Goal: Information Seeking & Learning: Learn about a topic

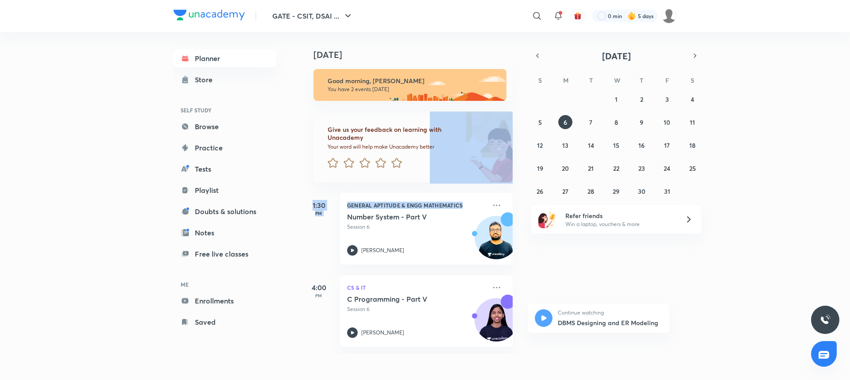
drag, startPoint x: 847, startPoint y: 147, endPoint x: 849, endPoint y: 252, distance: 104.5
click at [849, 252] on div "GATE - CSIT, DSAI ... ​ 0 min 5 days Planner Store SELF STUDY Browse Practice T…" at bounding box center [425, 190] width 850 height 380
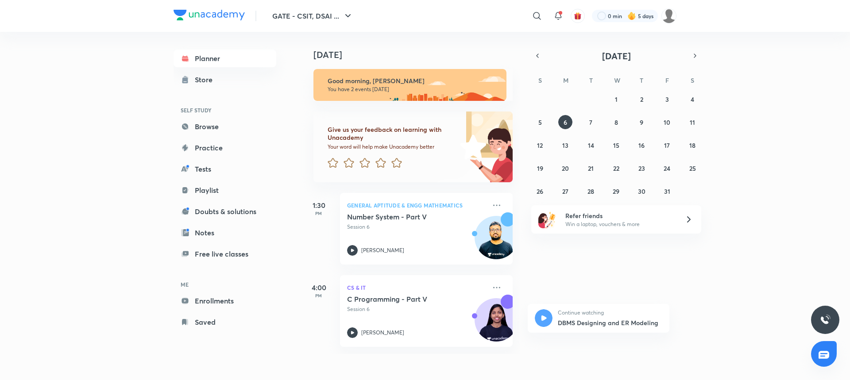
click at [849, 252] on div "GATE - CSIT, DSAI ... ​ 0 min 5 days Planner Store SELF STUDY Browse Practice T…" at bounding box center [425, 190] width 850 height 380
drag, startPoint x: 849, startPoint y: 234, endPoint x: 849, endPoint y: 321, distance: 86.7
click at [849, 321] on div "GATE - CSIT, DSAI ... ​ 0 min 5 days Planner Store SELF STUDY Browse Practice T…" at bounding box center [425, 190] width 850 height 380
click at [802, 296] on div "[DATE] Good morning, Shruti You have 2 events [DATE] Give us your feedback on l…" at bounding box center [574, 193] width 547 height 322
click at [849, 250] on div "GATE - CSIT, DSAI ... ​ 0 min 5 days Planner Store SELF STUDY Browse Practice T…" at bounding box center [425, 190] width 850 height 380
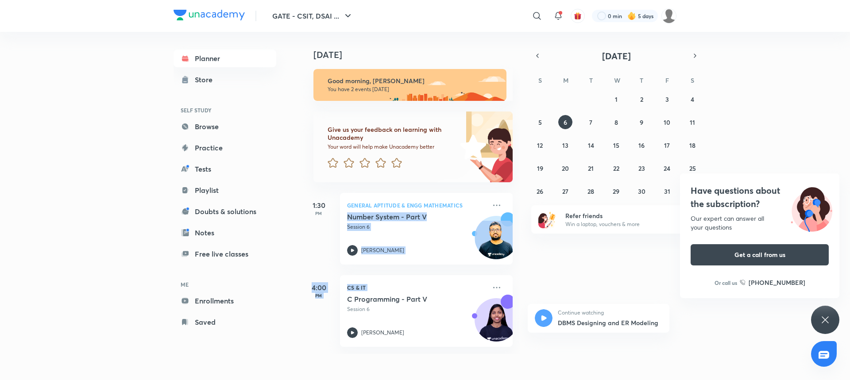
drag, startPoint x: 849, startPoint y: 250, endPoint x: 849, endPoint y: 288, distance: 38.5
click at [849, 288] on div "GATE - CSIT, DSAI ... ​ 0 min 5 days Planner Store SELF STUDY Browse Practice T…" at bounding box center [425, 190] width 850 height 380
click at [731, 299] on div "[DATE] Good morning, Shruti You have 2 events [DATE] Give us your feedback on l…" at bounding box center [574, 193] width 547 height 322
click at [622, 266] on div "[DATE] Good morning, Shruti You have 2 events [DATE] Give us your feedback on l…" at bounding box center [574, 193] width 547 height 322
click at [399, 296] on h5 "C Programming - Part V" at bounding box center [402, 299] width 110 height 9
